Goal: Check status: Check status

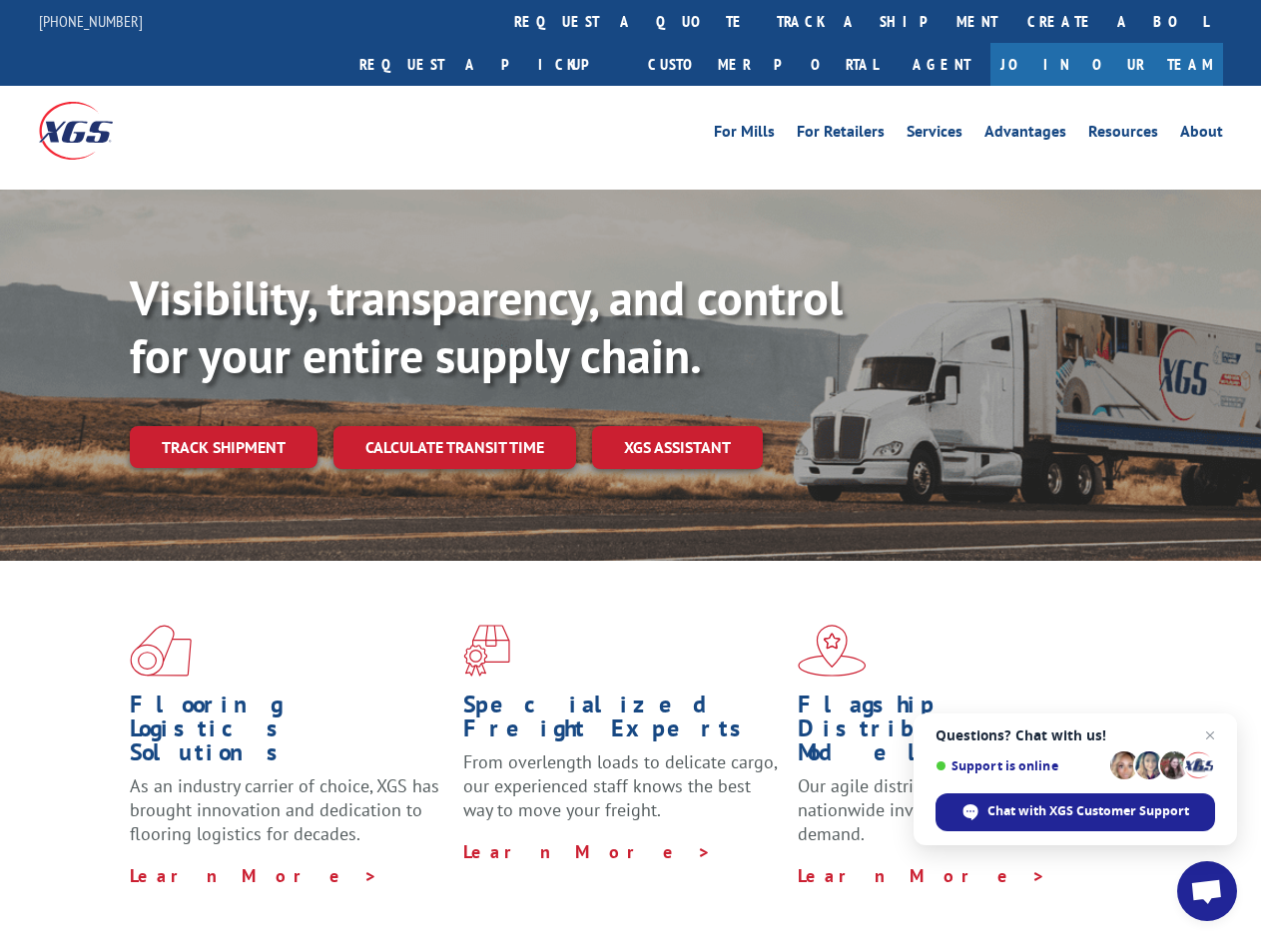
click at [630, 470] on div "Visibility, transparency, and control for your entire supply chain. Track shipm…" at bounding box center [695, 409] width 1131 height 279
click at [762, 21] on link "track a shipment" at bounding box center [887, 21] width 251 height 43
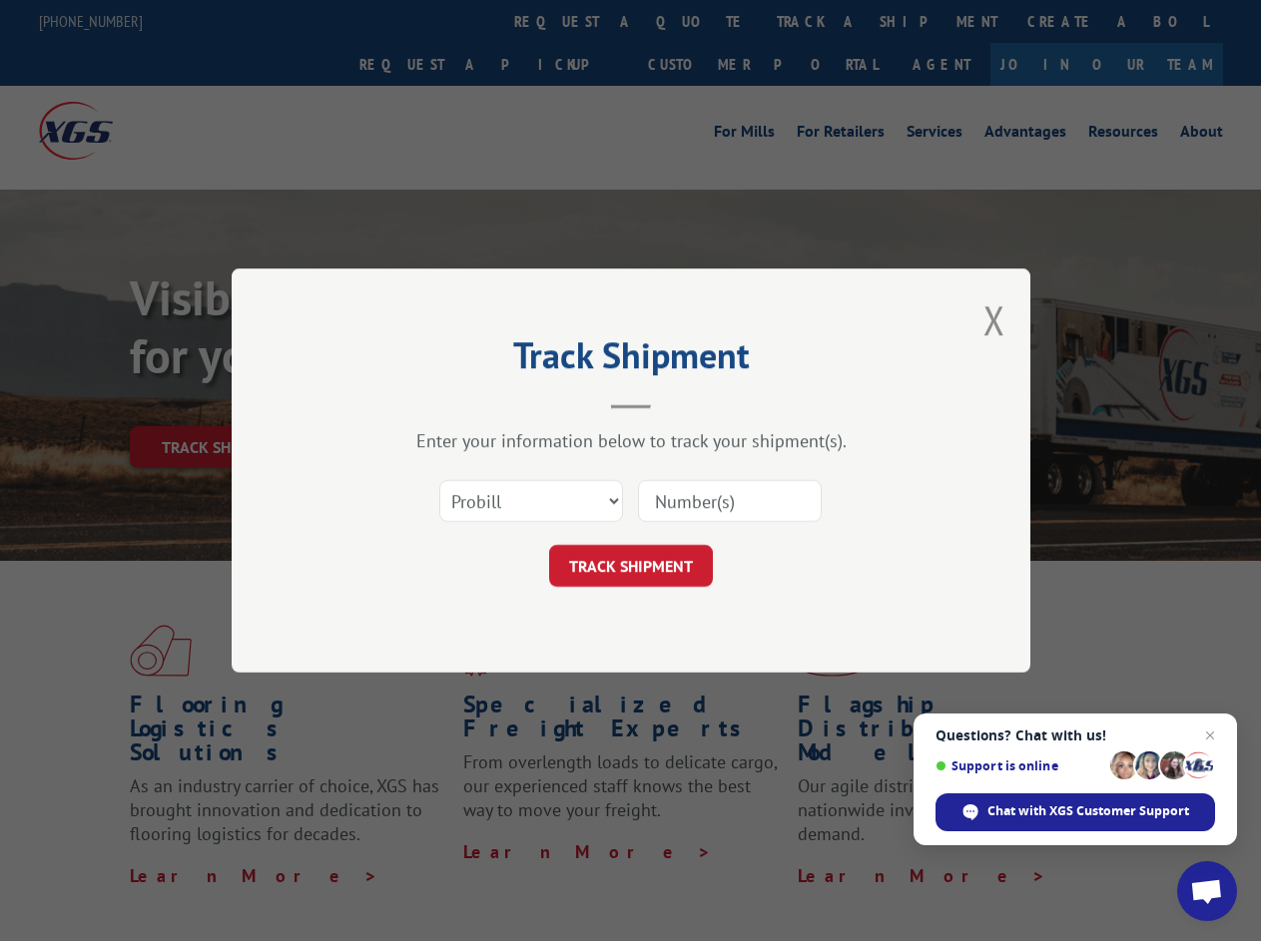
click at [697, 21] on div "Track Shipment Enter your information below to track your shipment(s). Select c…" at bounding box center [630, 470] width 1261 height 941
click at [822, 21] on div "Track Shipment Enter your information below to track your shipment(s). Select c…" at bounding box center [630, 470] width 1261 height 941
click at [223, 403] on div "Track Shipment Enter your information below to track your shipment(s). Select c…" at bounding box center [630, 470] width 1261 height 941
click at [453, 403] on header "Track Shipment" at bounding box center [630, 375] width 599 height 68
click at [678, 403] on header "Track Shipment" at bounding box center [630, 375] width 599 height 68
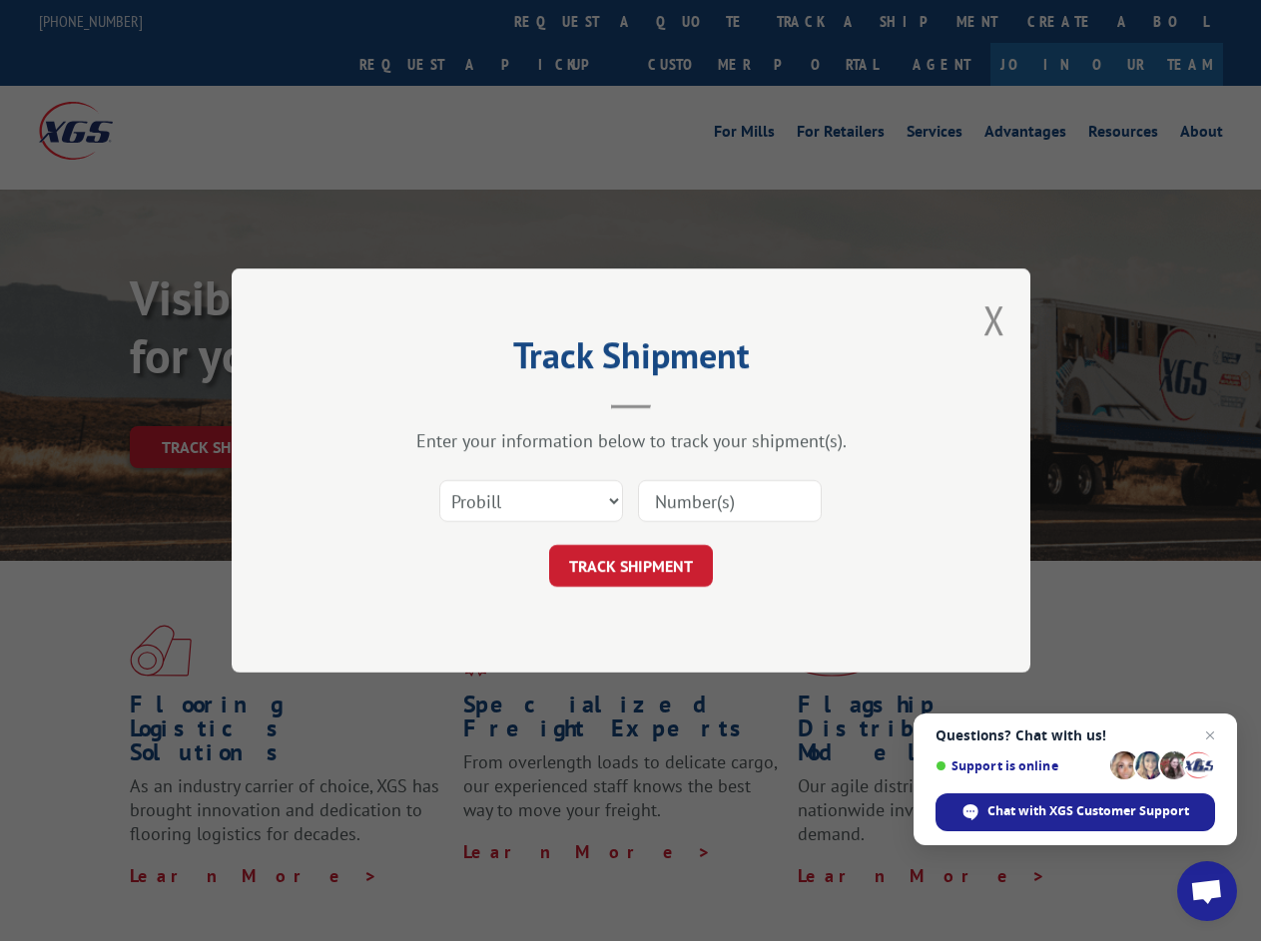
click at [1207, 891] on span "Open chat" at bounding box center [1206, 893] width 33 height 28
